Goal: Go to known website: Access a specific website the user already knows

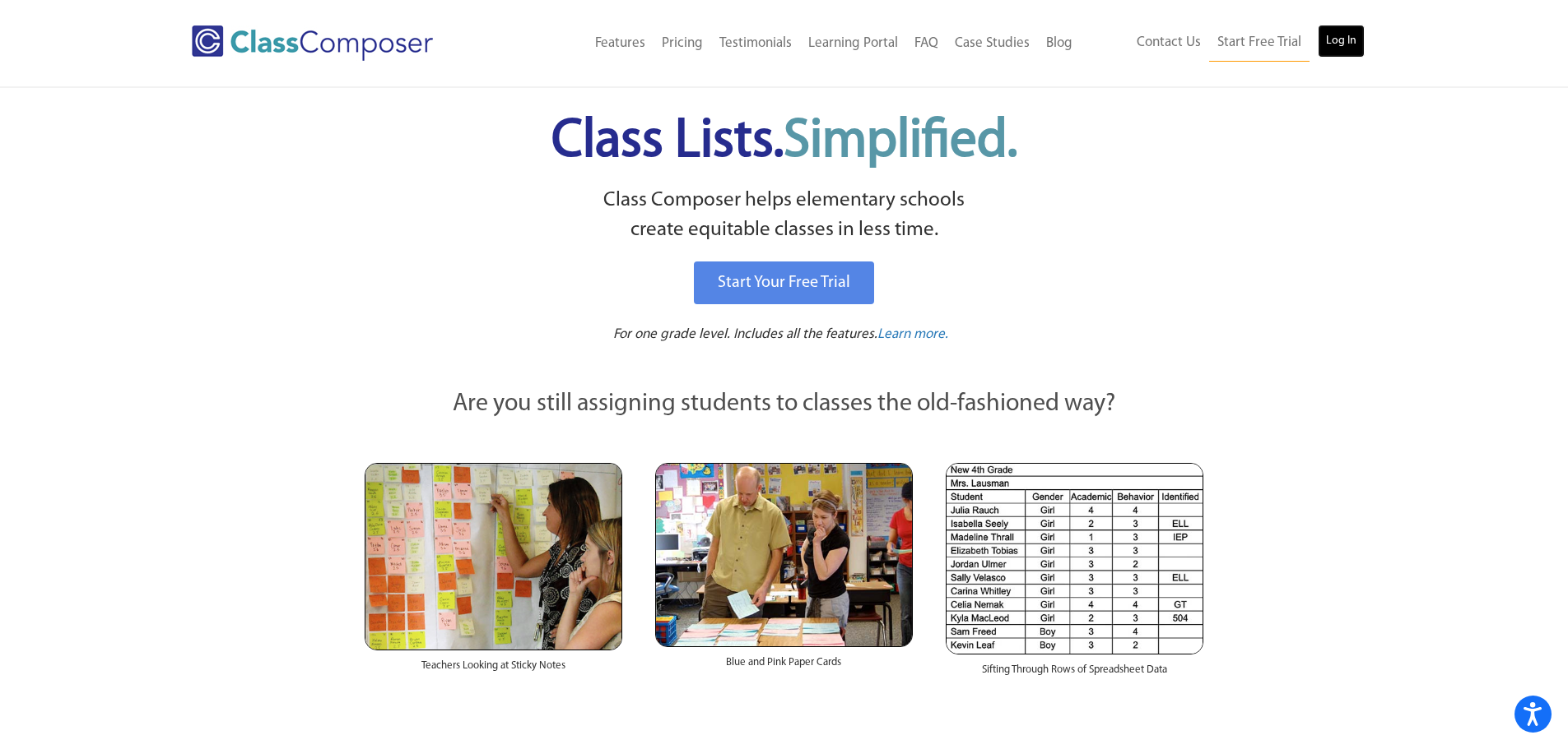
click at [1344, 50] on link "Log In" at bounding box center [1341, 41] width 47 height 33
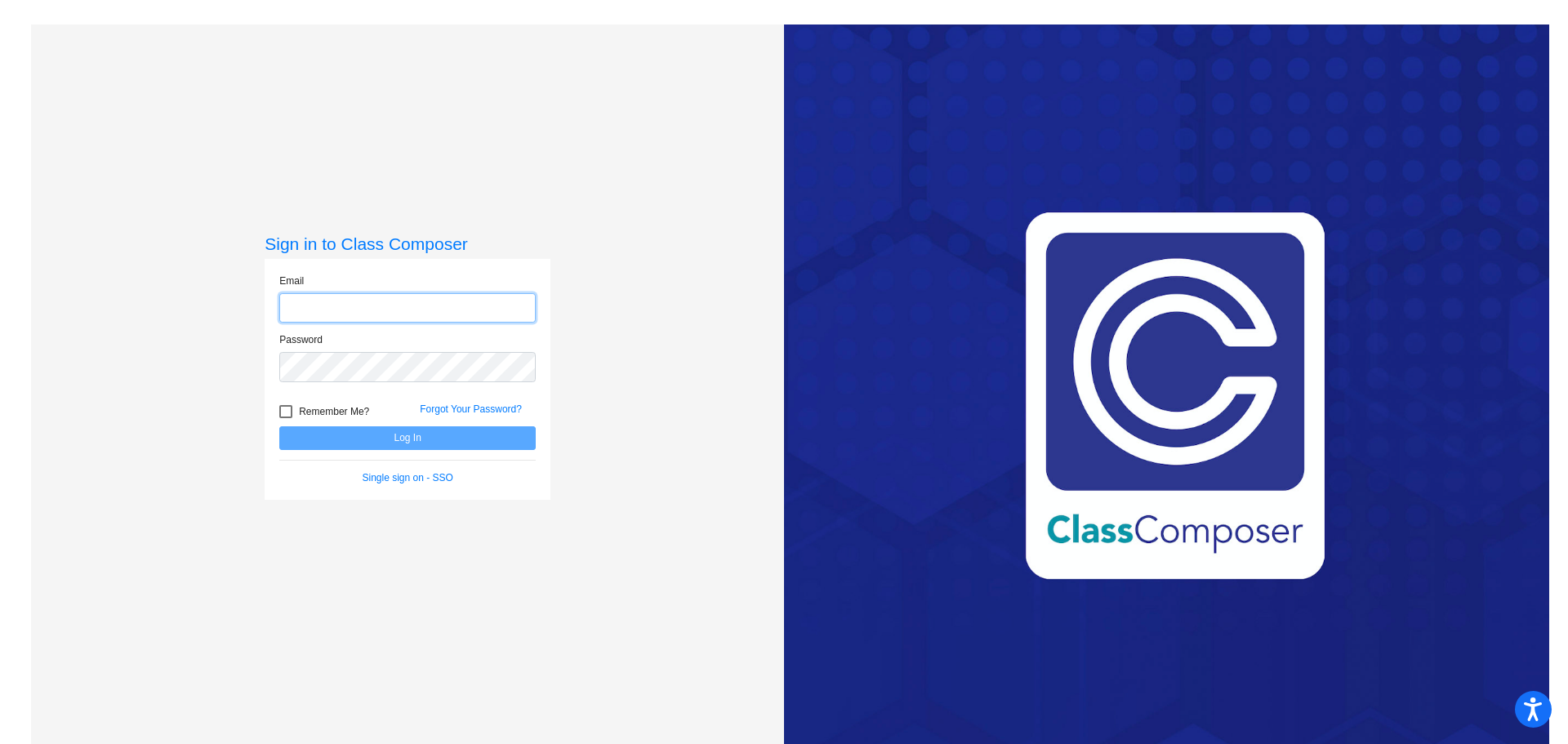
type input "[EMAIL_ADDRESS][PERSON_NAME][DOMAIN_NAME]"
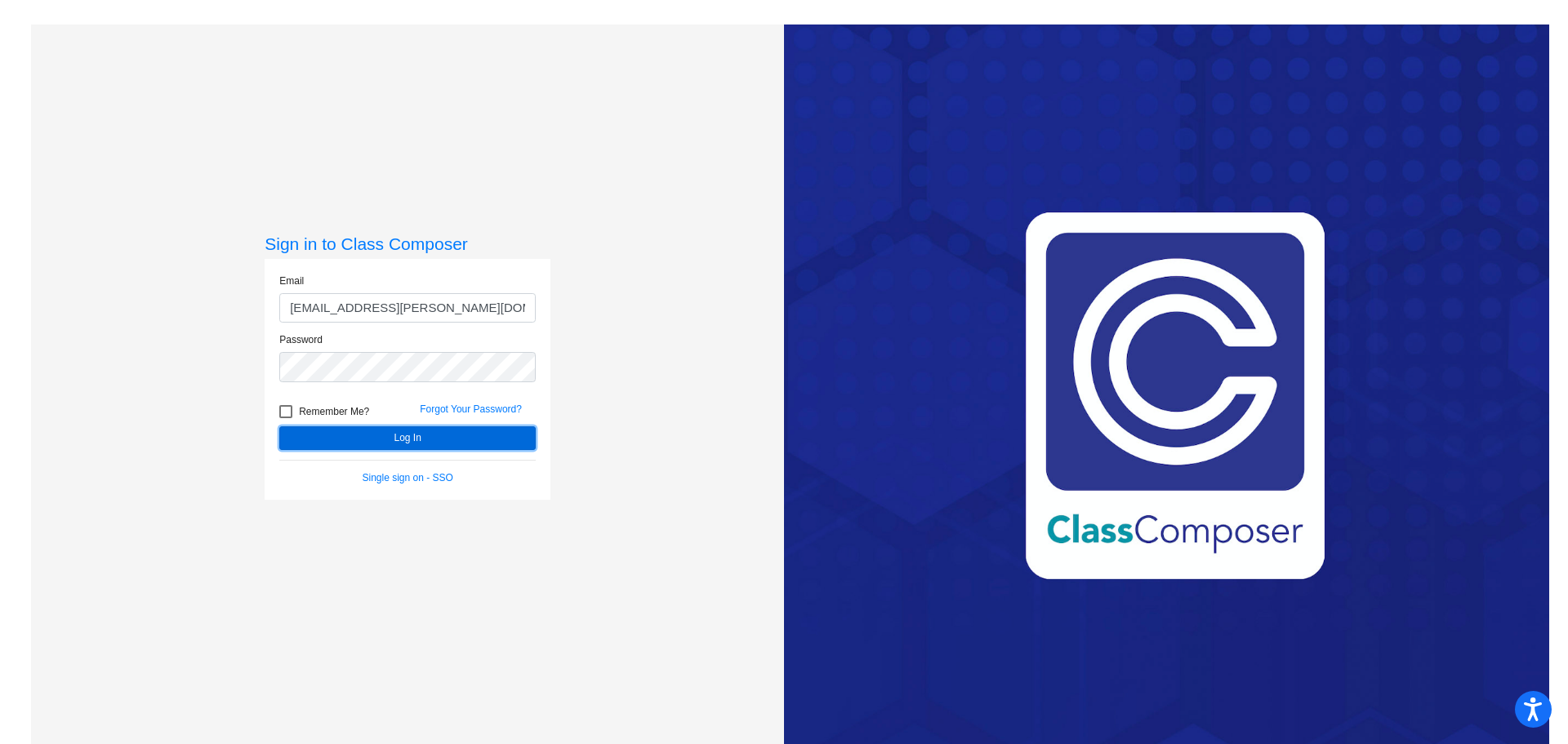
click at [404, 442] on button "Log In" at bounding box center [408, 438] width 257 height 24
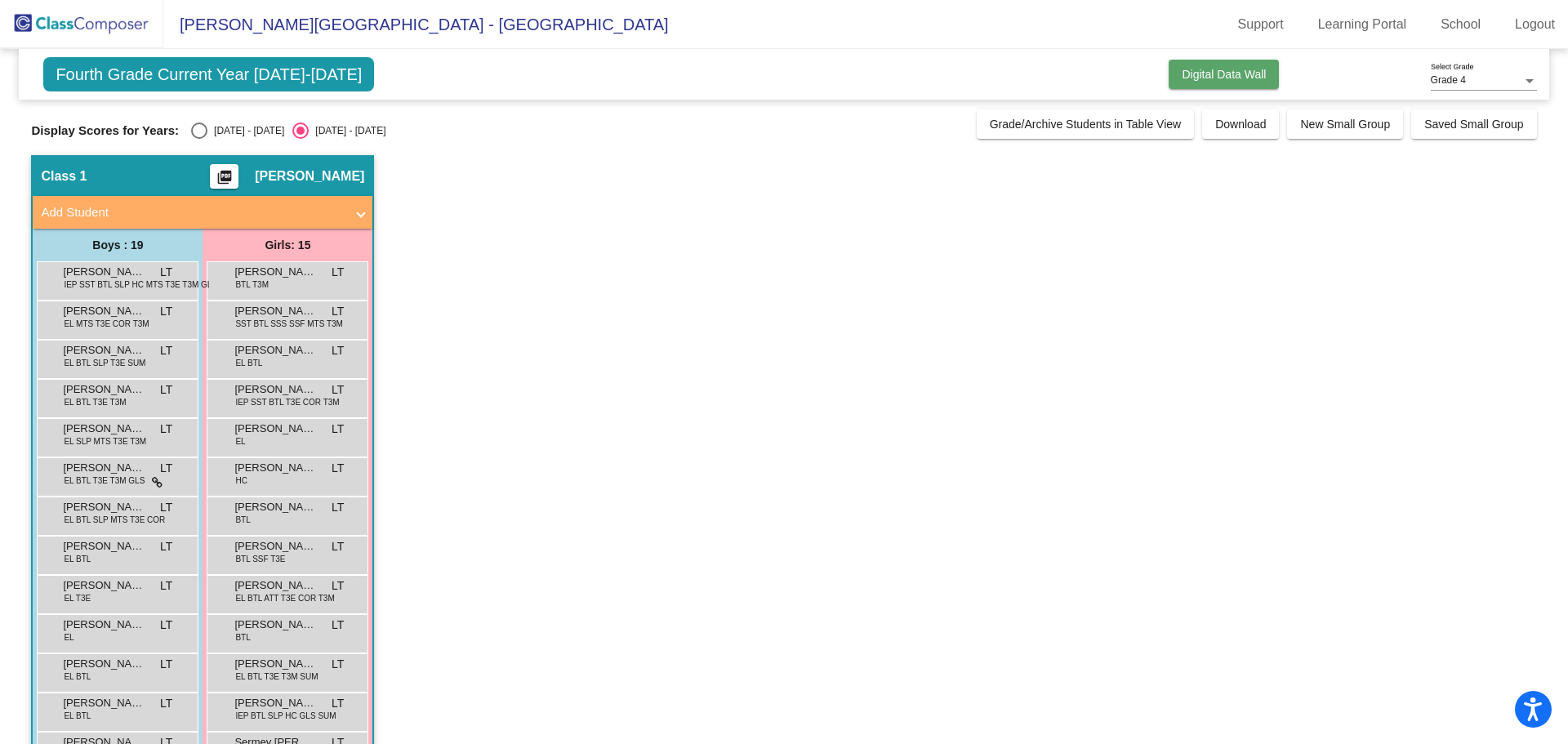
click at [1195, 70] on span "Digital Data Wall" at bounding box center [1224, 74] width 84 height 13
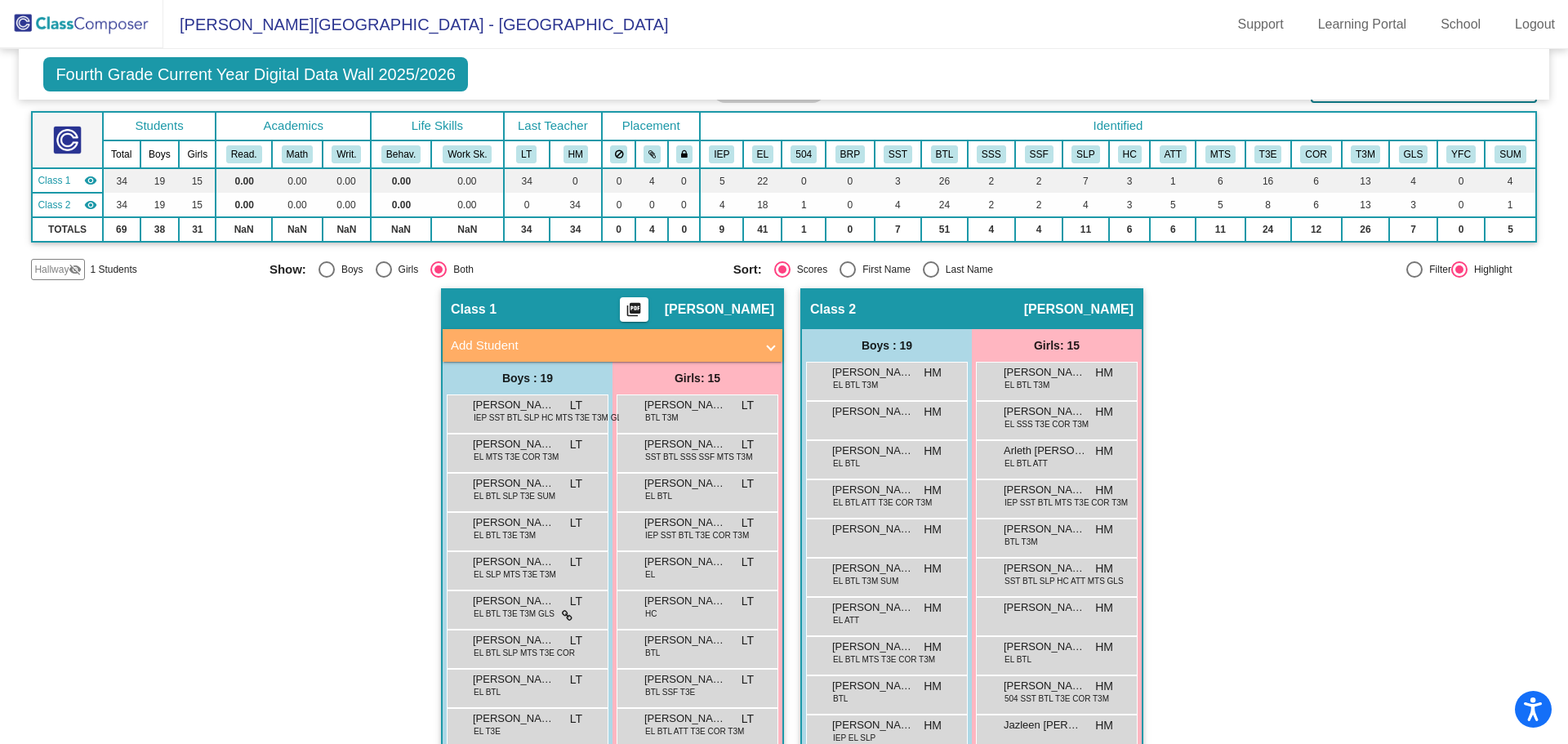
scroll to position [327, 0]
